Goal: Use online tool/utility: Utilize a website feature to perform a specific function

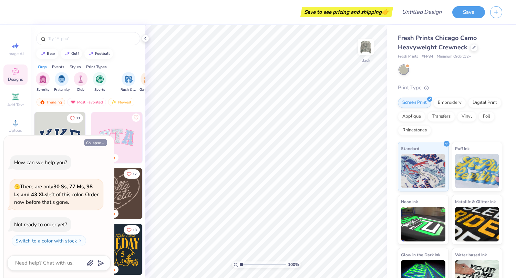
click at [100, 139] on button "Collapse" at bounding box center [95, 142] width 23 height 7
type textarea "x"
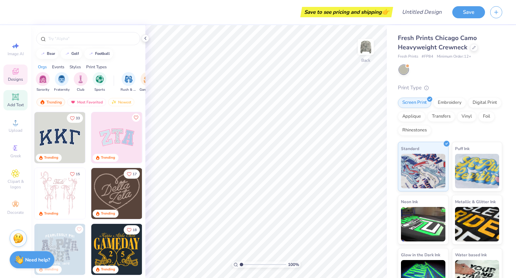
click at [16, 94] on icon at bounding box center [15, 97] width 8 height 8
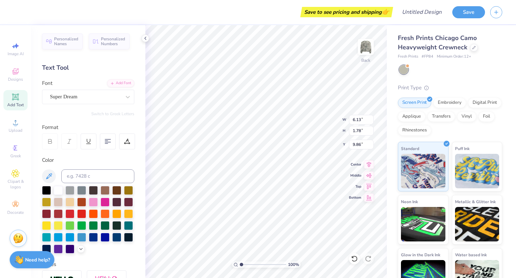
type textarea "H"
type textarea "[PERSON_NAME]"
click at [94, 235] on div at bounding box center [93, 236] width 9 height 9
type input "3.25"
